Goal: Find contact information: Obtain details needed to contact an individual or organization

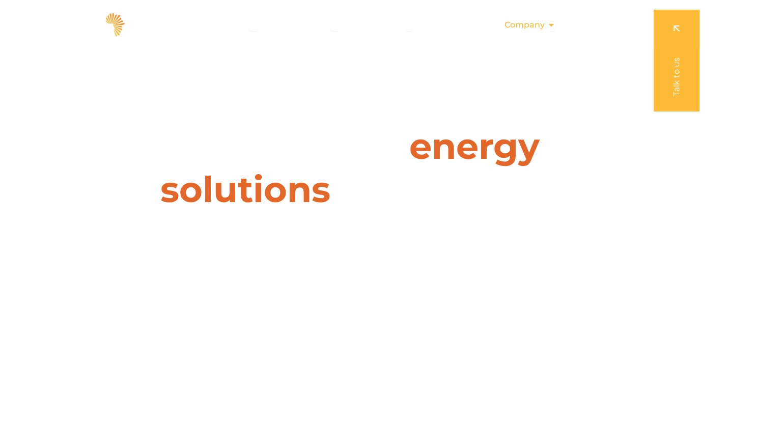
click at [546, 23] on div "Company Close Company Open Company" at bounding box center [530, 25] width 67 height 20
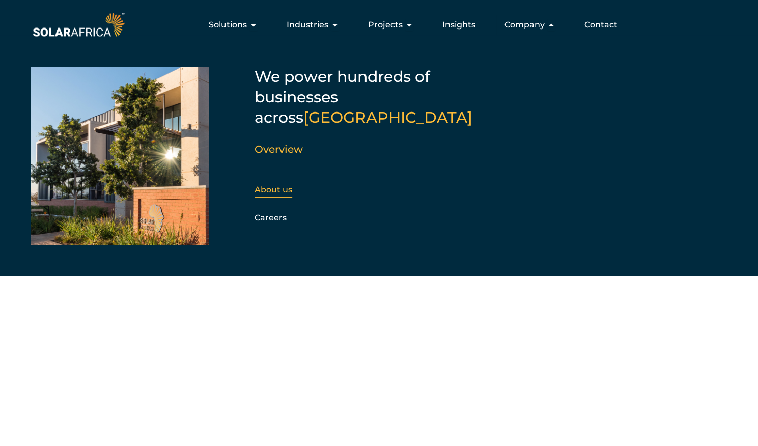
click at [279, 185] on link "About us" at bounding box center [274, 190] width 38 height 10
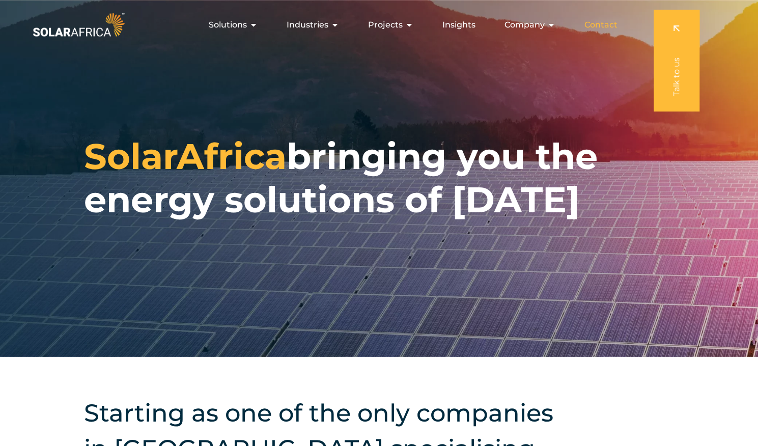
click at [601, 24] on span "Contact" at bounding box center [601, 25] width 33 height 12
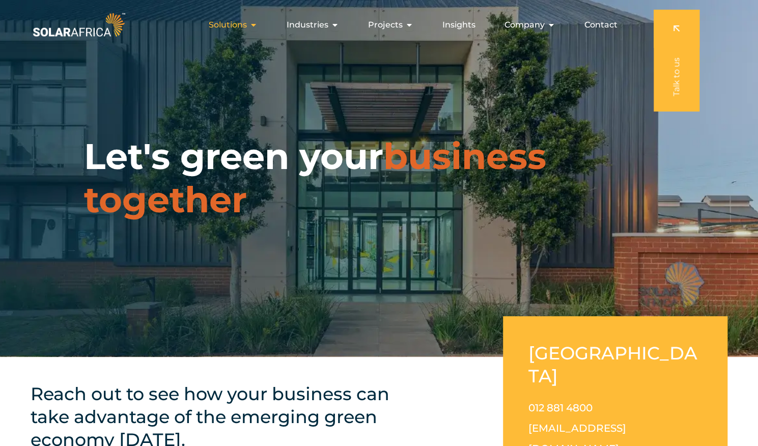
click at [256, 26] on icon "Menu" at bounding box center [254, 25] width 8 height 8
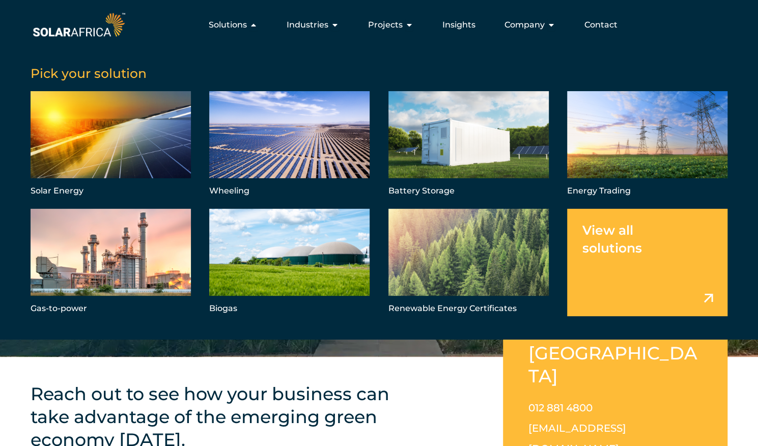
click at [202, 57] on div "Pick your solution" at bounding box center [379, 68] width 697 height 25
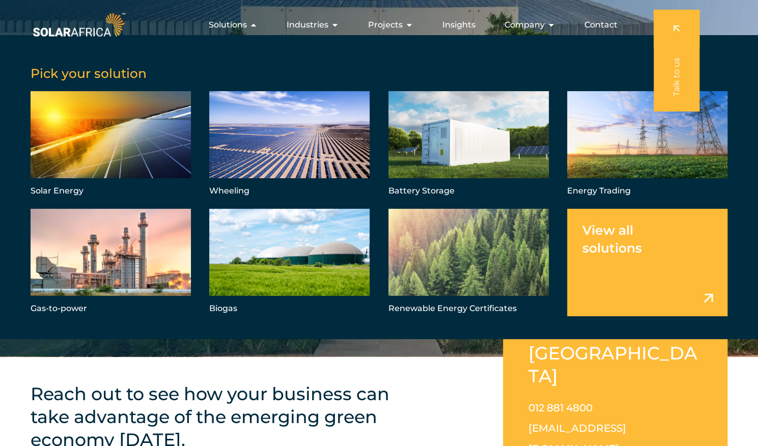
click at [255, 66] on h5 "Pick your solution" at bounding box center [379, 73] width 697 height 15
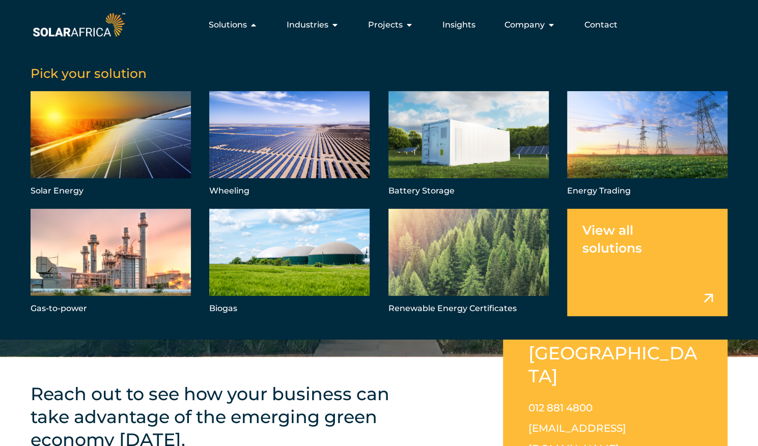
click at [269, 66] on h5 "Pick your solution" at bounding box center [379, 73] width 697 height 15
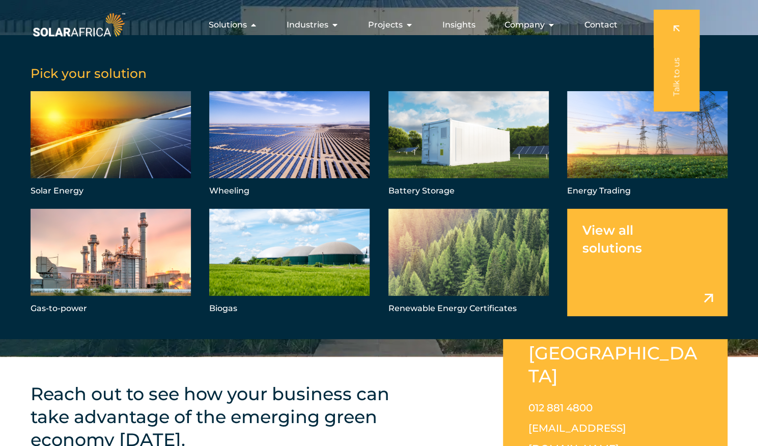
click at [335, 72] on h5 "Pick your solution" at bounding box center [379, 73] width 697 height 15
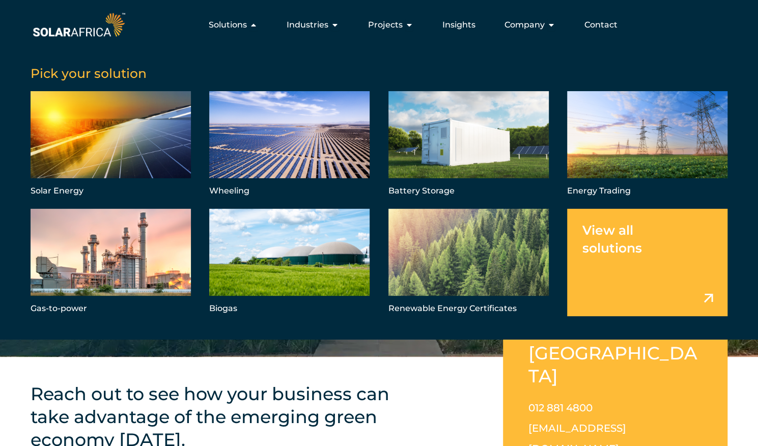
click at [213, 346] on div "Let's green your business together" at bounding box center [379, 178] width 758 height 357
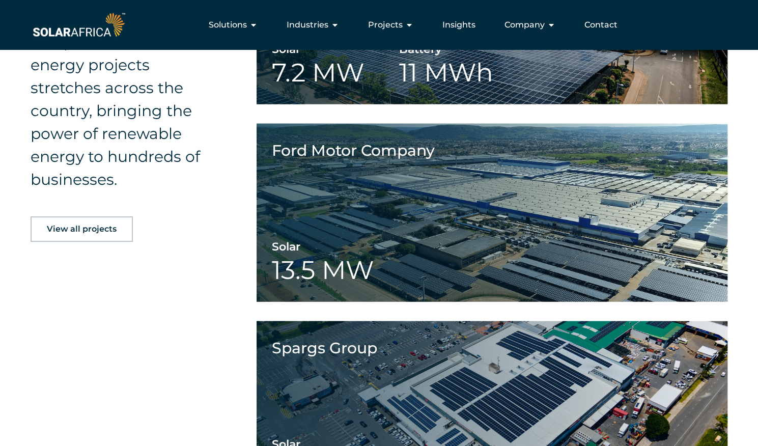
scroll to position [1264, 0]
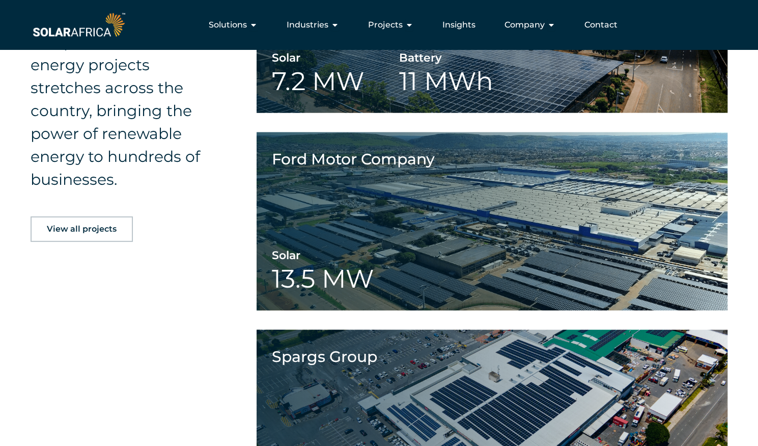
click at [138, 360] on div "Our portfolio of clean energy projects stretches across the country, bringing t…" at bounding box center [379, 229] width 758 height 650
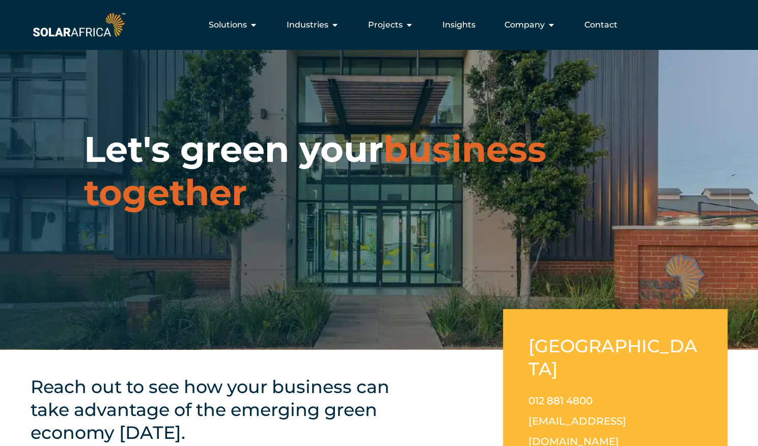
scroll to position [0, 0]
